Goal: Information Seeking & Learning: Learn about a topic

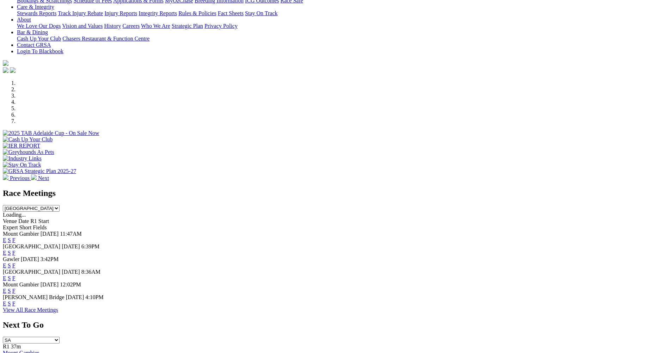
scroll to position [176, 0]
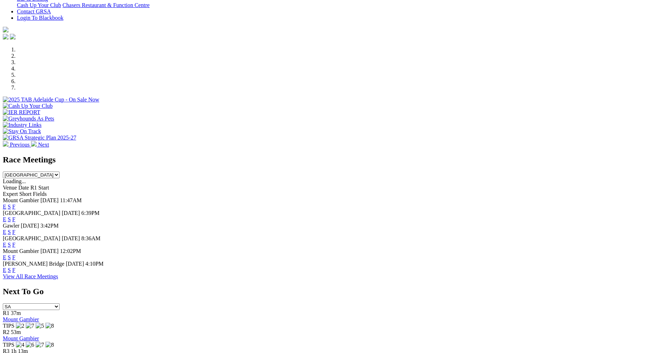
click at [58, 279] on link "View All Race Meetings" at bounding box center [30, 277] width 55 height 6
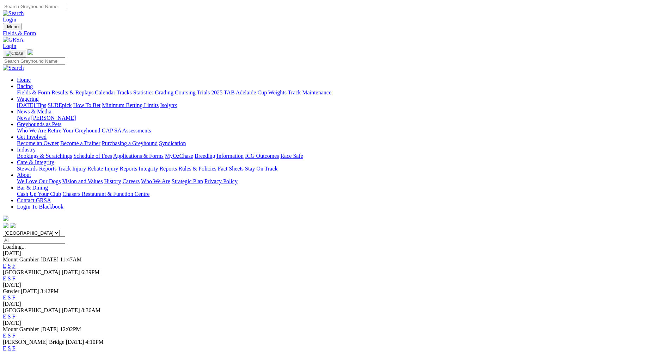
click at [115, 90] on link "Calendar" at bounding box center [105, 93] width 20 height 6
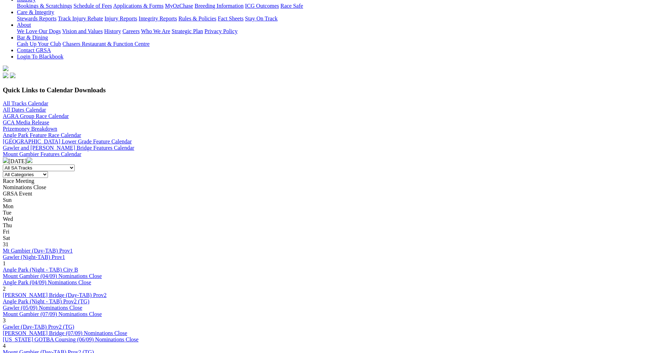
scroll to position [211, 0]
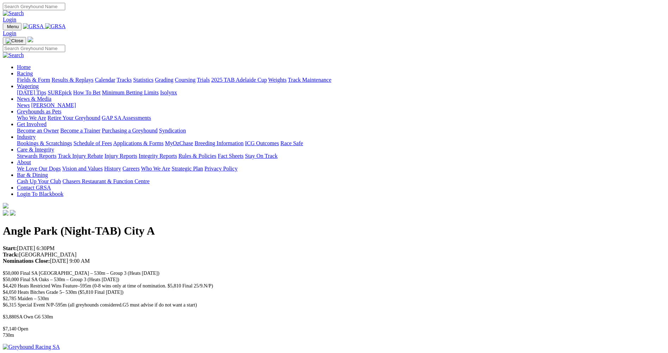
click at [33, 70] on link "Racing" at bounding box center [25, 73] width 16 height 6
click at [115, 77] on link "Calendar" at bounding box center [105, 80] width 20 height 6
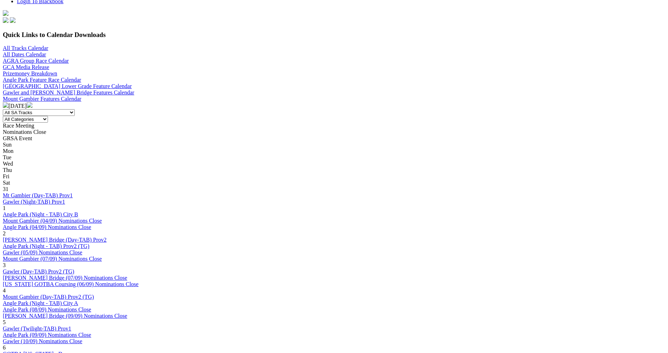
scroll to position [247, 0]
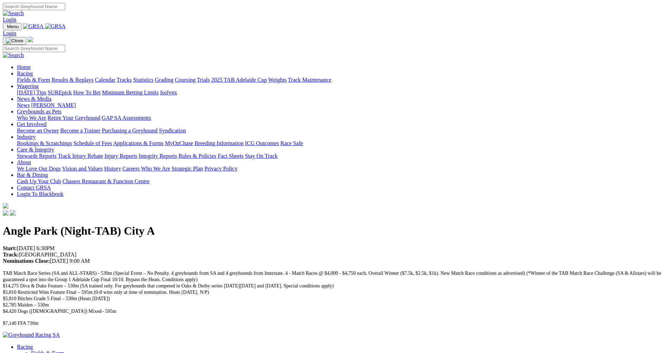
click at [33, 70] on link "Racing" at bounding box center [25, 73] width 16 height 6
